Goal: Information Seeking & Learning: Learn about a topic

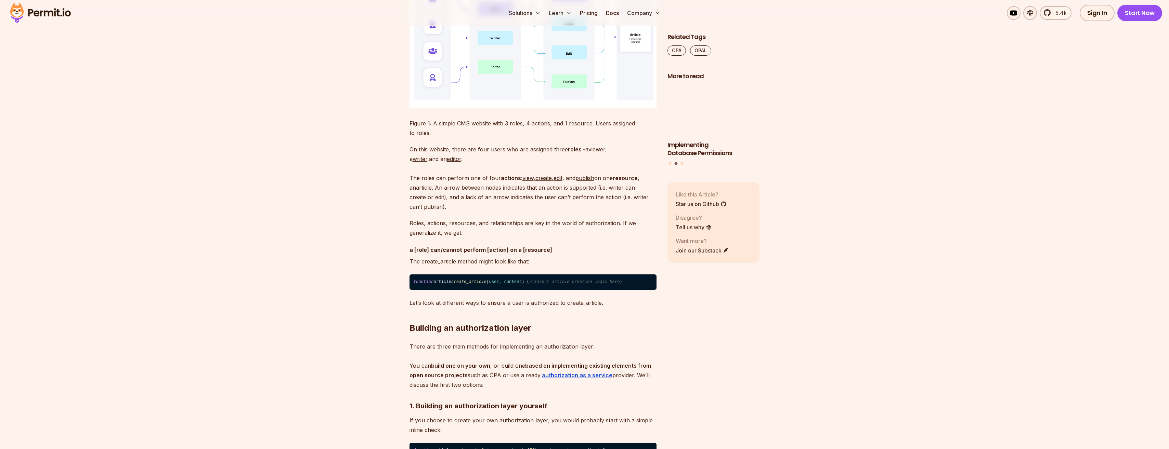
scroll to position [992, 0]
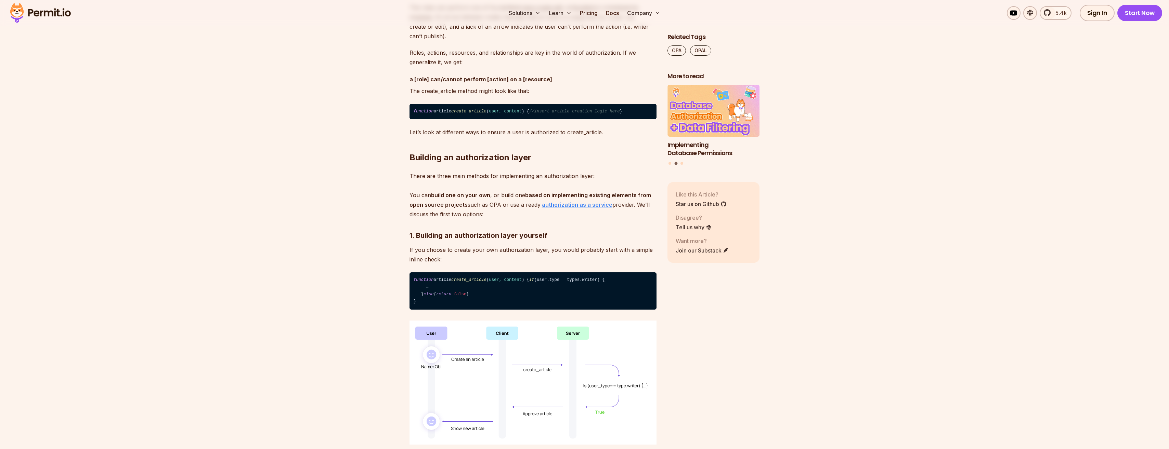
click at [569, 208] on strong "authorization as a service" at bounding box center [577, 204] width 70 height 7
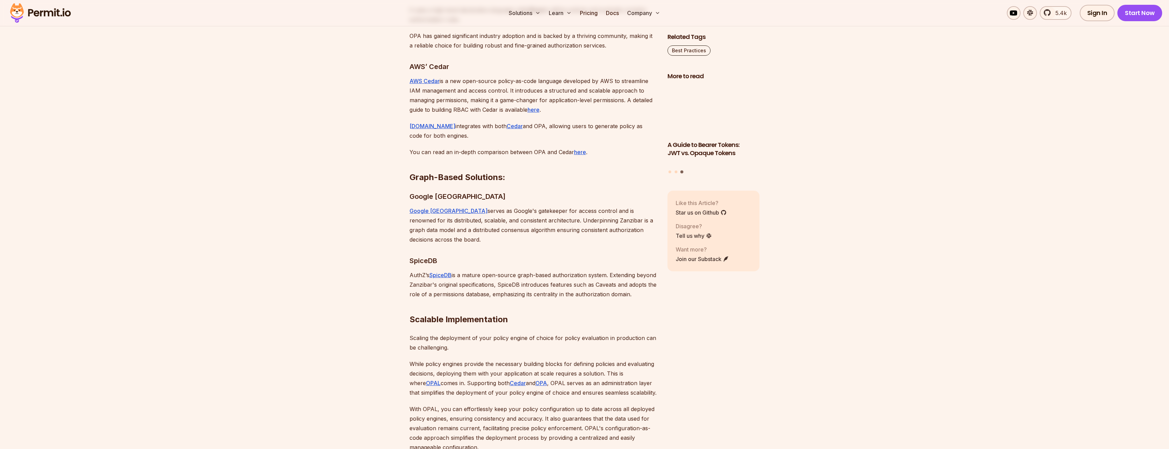
scroll to position [2496, 0]
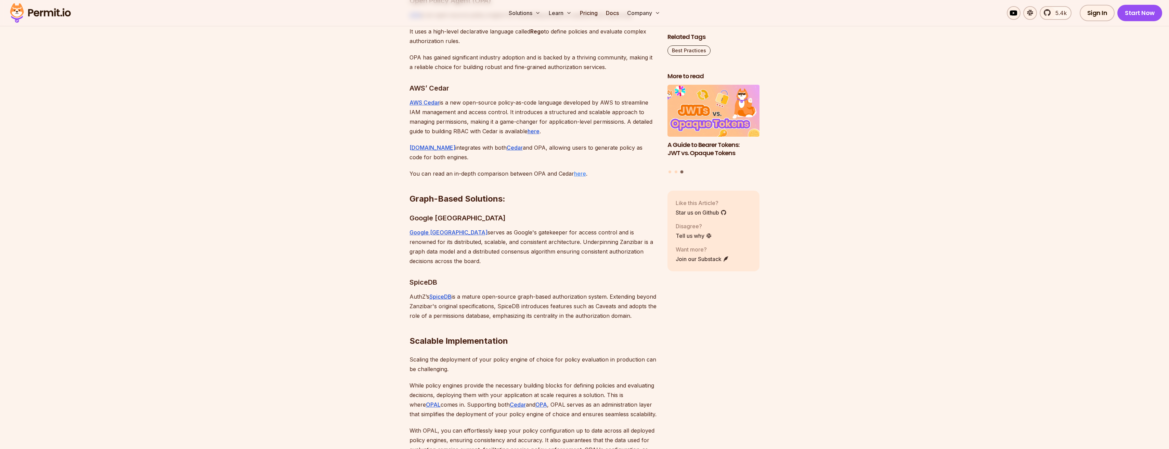
click at [578, 170] on link "here" at bounding box center [580, 173] width 12 height 7
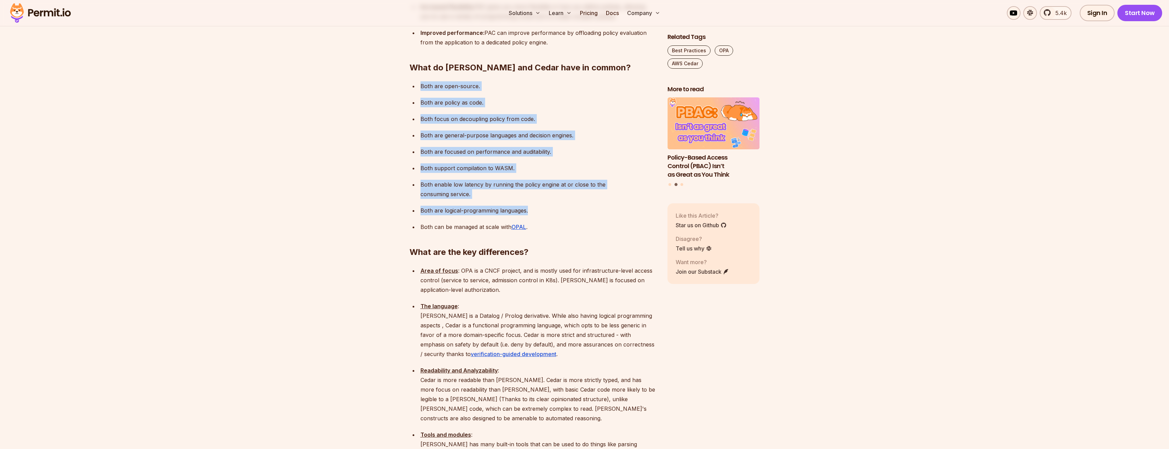
drag, startPoint x: 421, startPoint y: 58, endPoint x: 531, endPoint y: 174, distance: 160.6
click at [531, 174] on ul "Both are open-source. Both are policy as code. Both focus on decoupling policy …" at bounding box center [532, 156] width 247 height 150
click at [439, 147] on p "Both are focused on performance and auditability." at bounding box center [538, 152] width 236 height 10
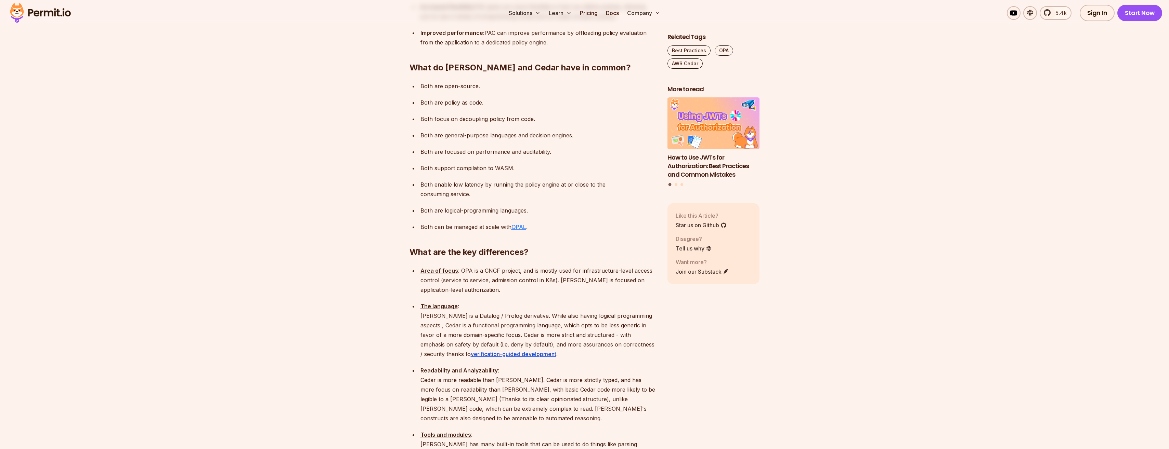
click at [519, 224] on u "OPAL" at bounding box center [518, 227] width 15 height 7
